Goal: Information Seeking & Learning: Find specific page/section

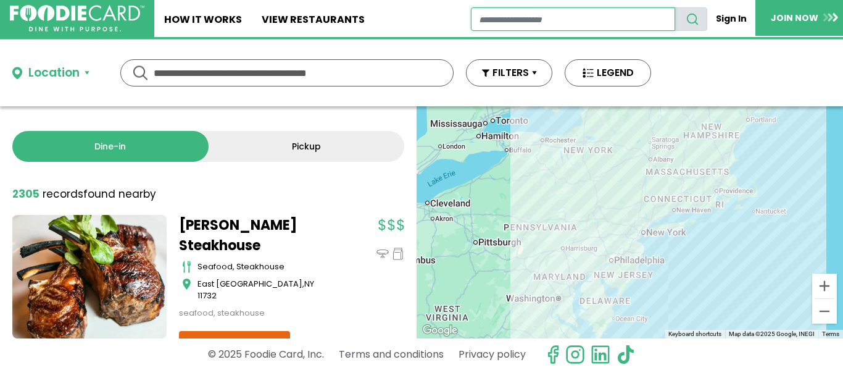
click at [540, 22] on input "restaurant search" at bounding box center [573, 18] width 204 height 23
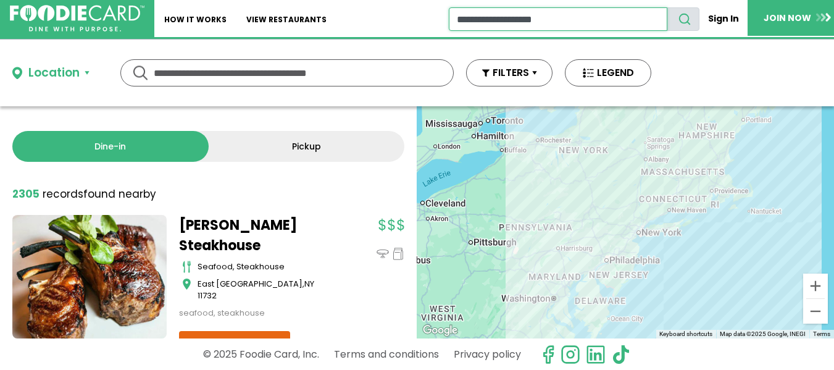
type input "**********"
click at [667, 7] on button "search" at bounding box center [683, 18] width 33 height 23
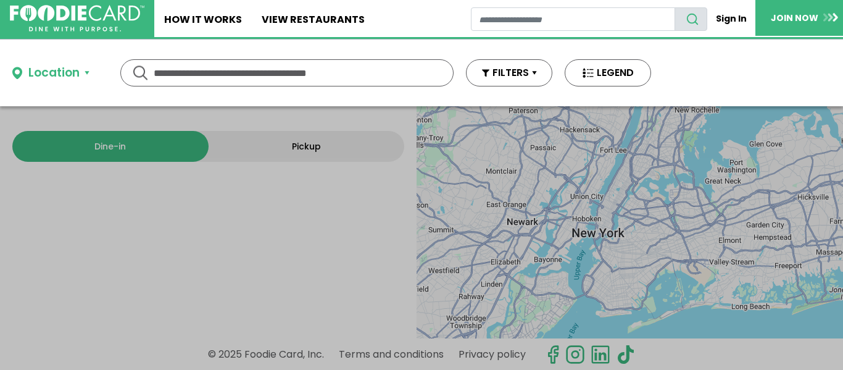
type input "**********"
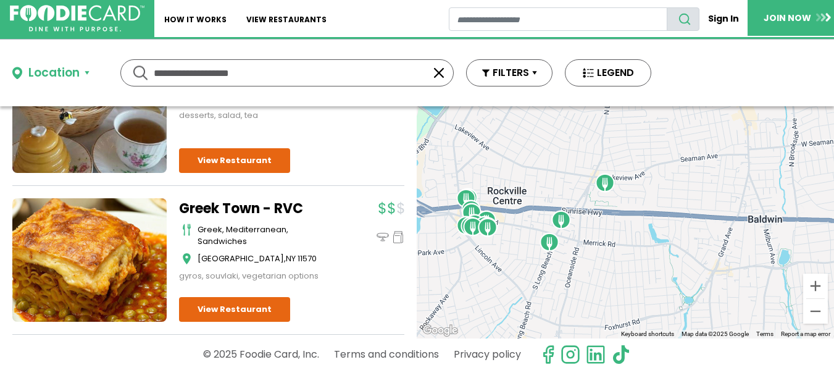
scroll to position [370, 0]
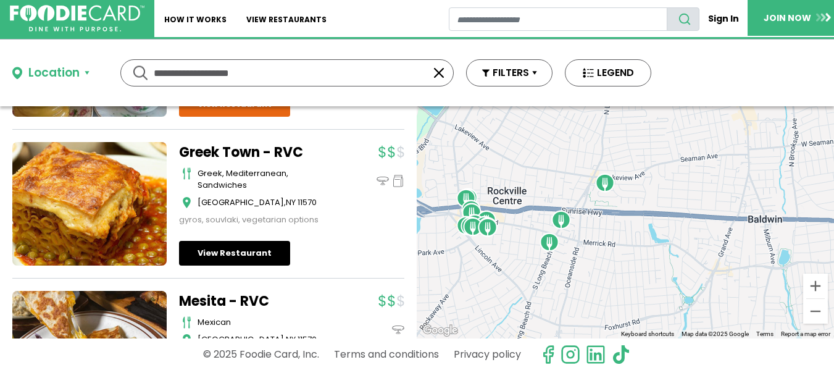
click at [231, 250] on link "View Restaurant" at bounding box center [234, 253] width 111 height 25
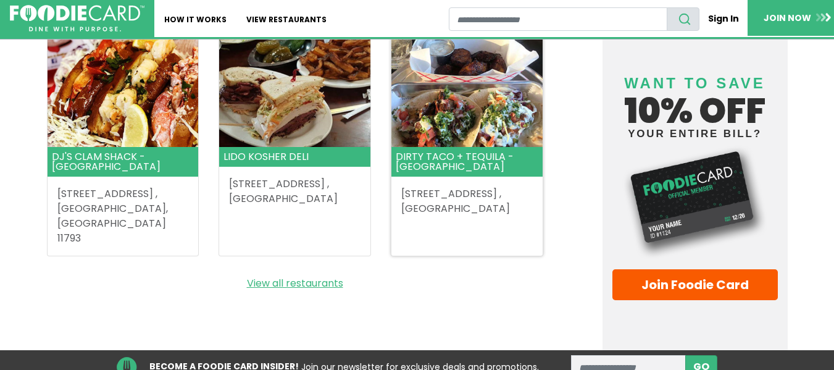
scroll to position [1790, 0]
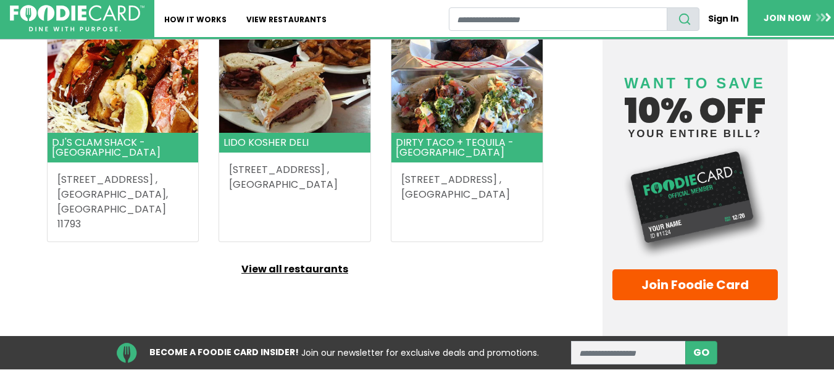
click at [309, 262] on link "View all restaurants" at bounding box center [295, 269] width 496 height 15
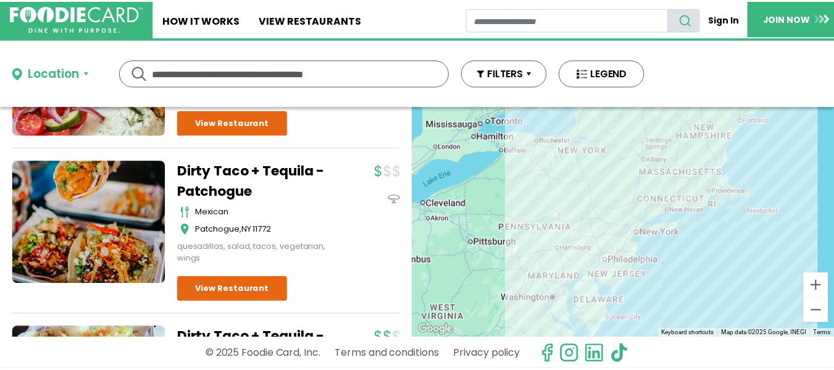
scroll to position [370, 0]
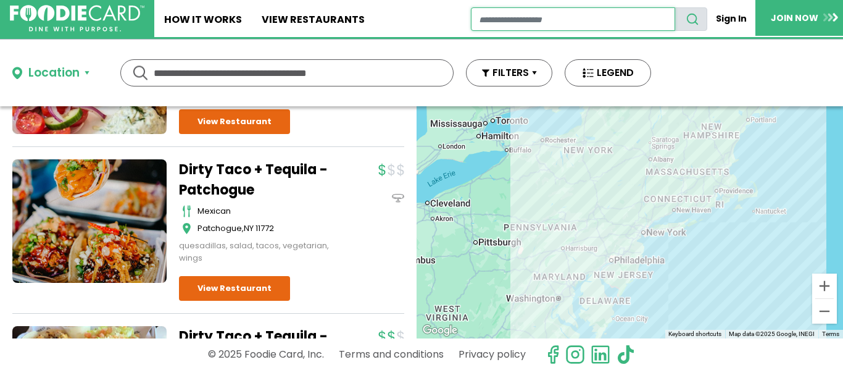
click at [500, 19] on input "restaurant search" at bounding box center [573, 18] width 204 height 23
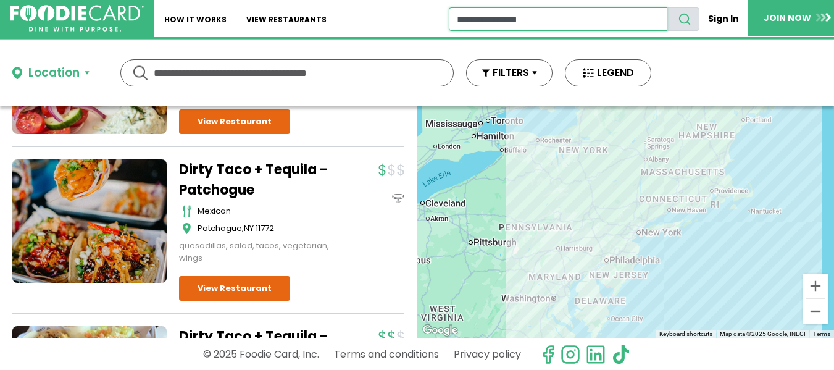
type input "**********"
click at [667, 7] on button "search" at bounding box center [683, 18] width 33 height 23
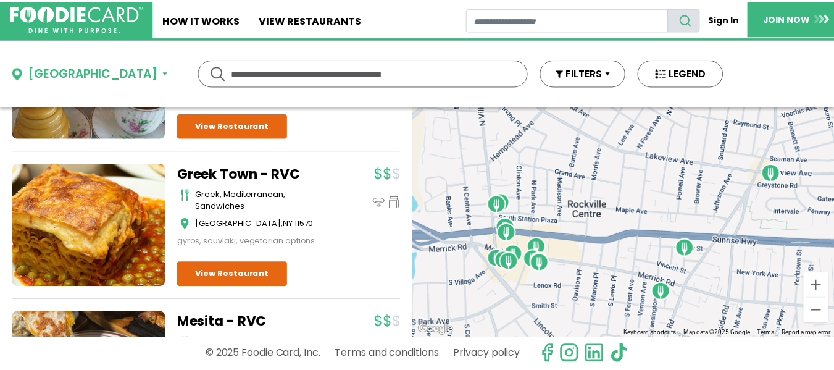
scroll to position [370, 0]
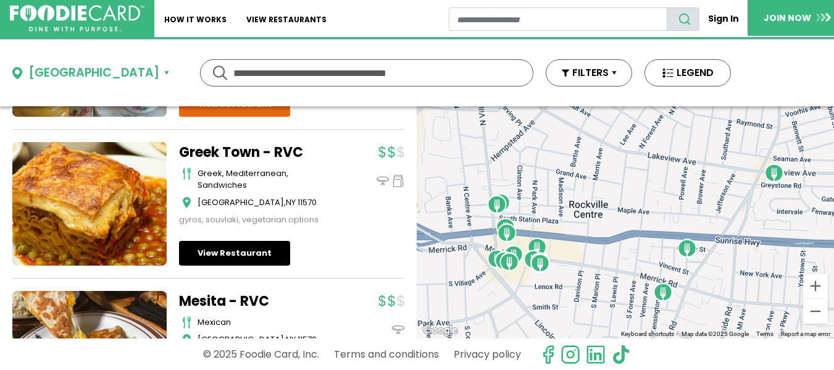
click at [233, 250] on link "View Restaurant" at bounding box center [234, 253] width 111 height 25
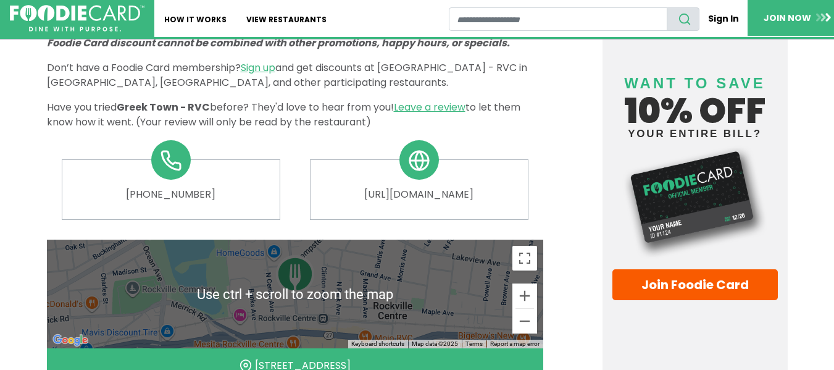
scroll to position [632, 0]
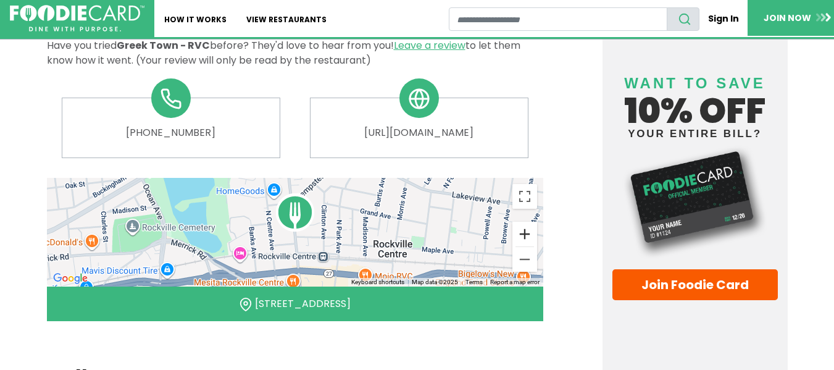
click at [522, 222] on button "Zoom in" at bounding box center [524, 234] width 25 height 25
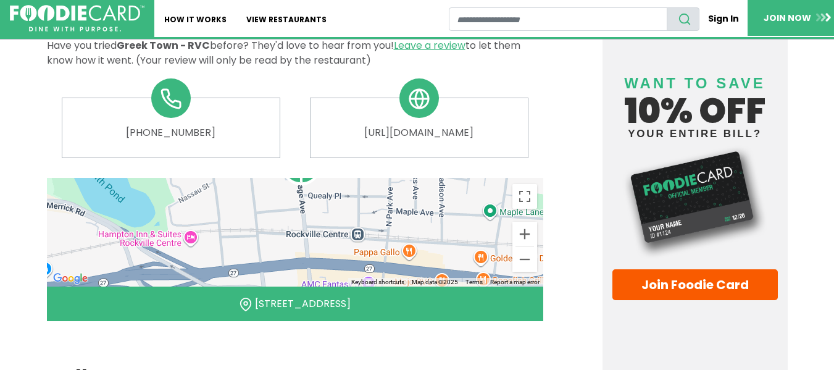
drag, startPoint x: 328, startPoint y: 244, endPoint x: 336, endPoint y: 196, distance: 48.7
click at [336, 196] on div at bounding box center [295, 232] width 496 height 109
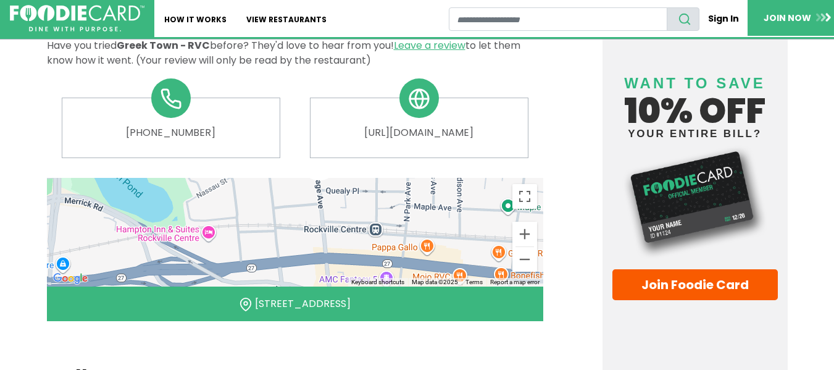
drag, startPoint x: 317, startPoint y: 242, endPoint x: 336, endPoint y: 238, distance: 19.0
click at [336, 238] on div at bounding box center [295, 232] width 496 height 109
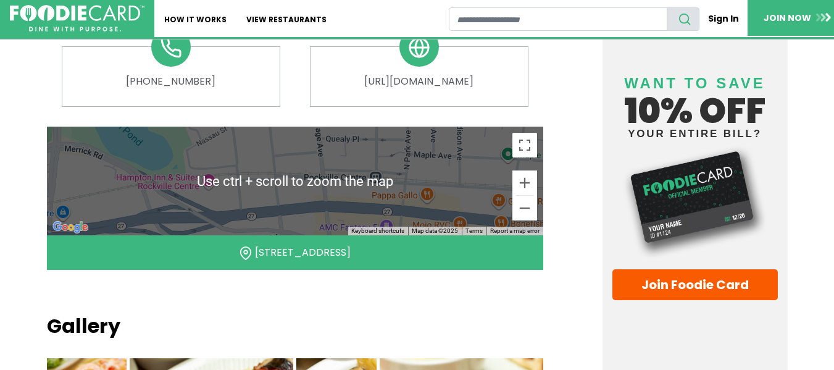
scroll to position [694, 0]
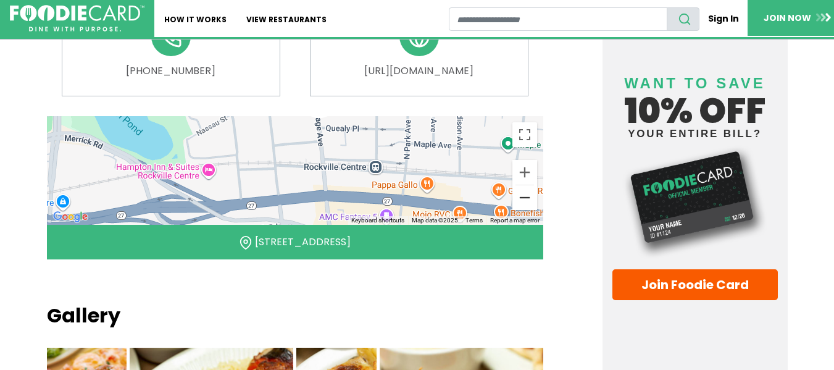
click at [522, 185] on button "Zoom out" at bounding box center [524, 197] width 25 height 25
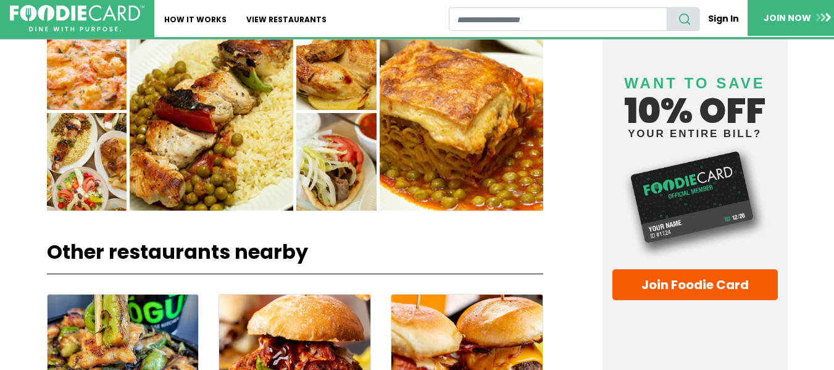
scroll to position [1126, 0]
